Goal: Find specific page/section

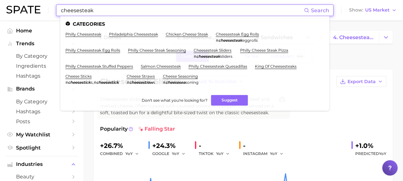
drag, startPoint x: 0, startPoint y: 0, endPoint x: 53, endPoint y: 14, distance: 54.4
click at [53, 14] on div "cheesesteak Search Categories philly cheesesteak philadelphia cheesesteak chick…" at bounding box center [201, 10] width 390 height 21
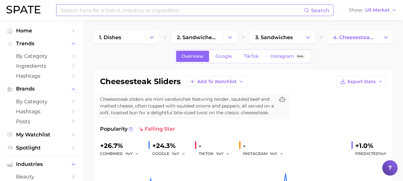
click at [112, 8] on input at bounding box center [182, 10] width 244 height 11
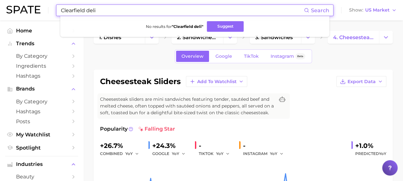
click at [89, 12] on input "Clearfield deli" at bounding box center [182, 10] width 244 height 11
drag, startPoint x: 99, startPoint y: 10, endPoint x: 87, endPoint y: 11, distance: 12.2
click at [87, 11] on input "Clearfield Deli" at bounding box center [182, 10] width 244 height 11
click at [94, 9] on input "Clearfield" at bounding box center [182, 10] width 244 height 11
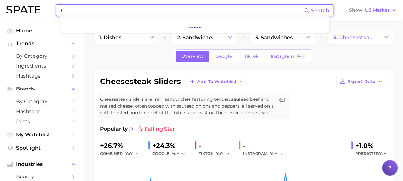
type input "C"
